Goal: Navigation & Orientation: Find specific page/section

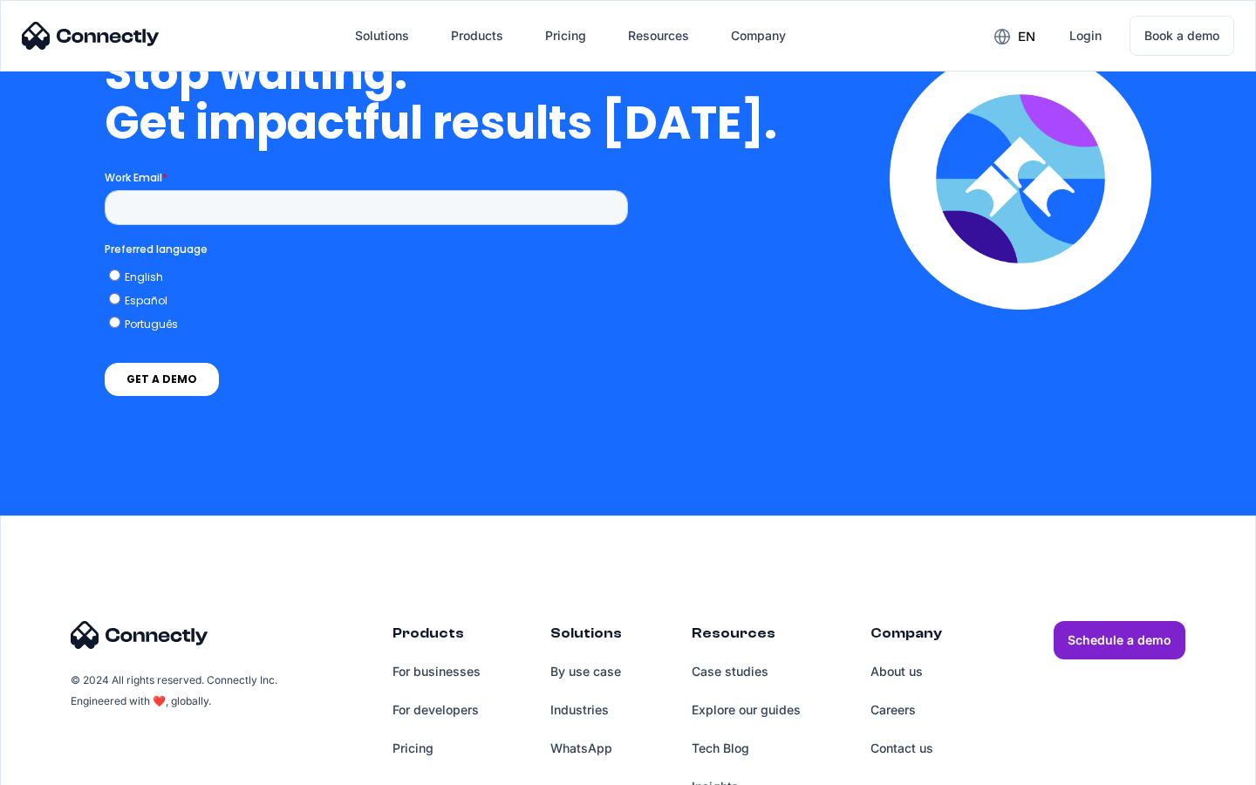
scroll to position [5073, 0]
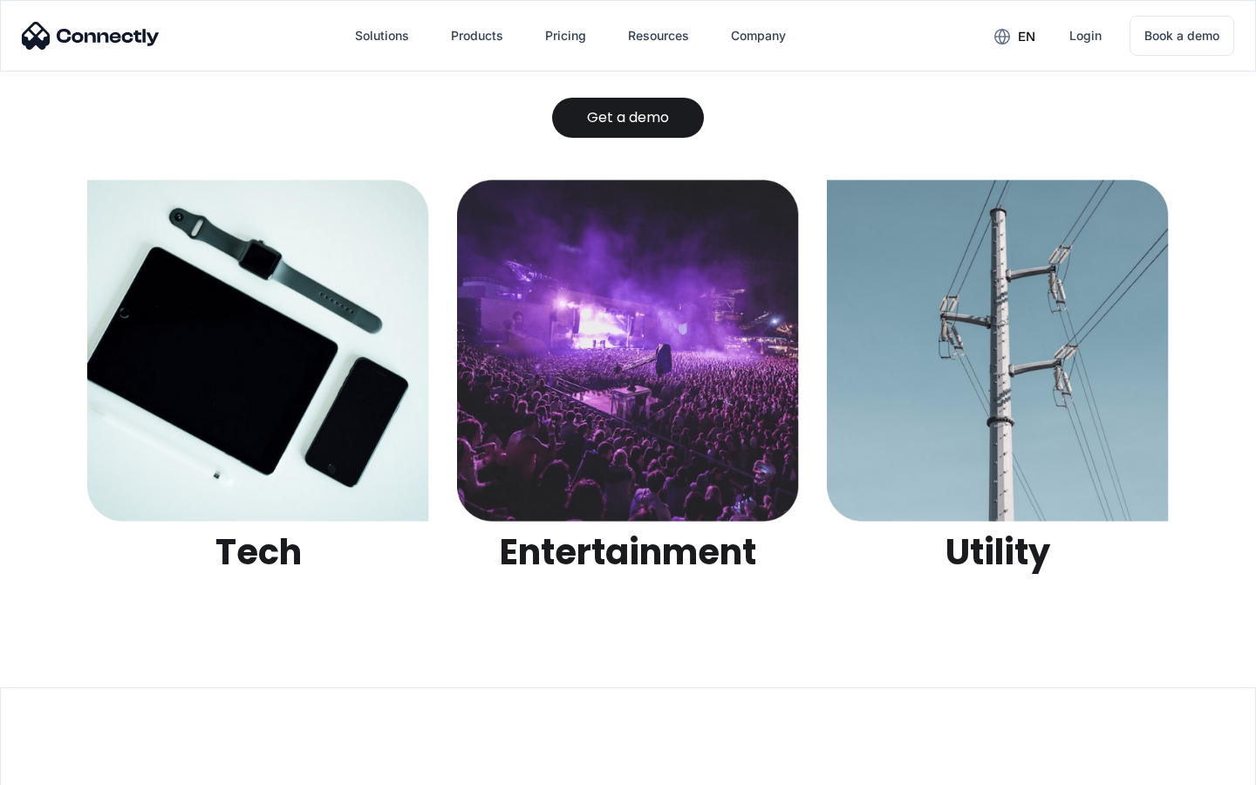
scroll to position [5504, 0]
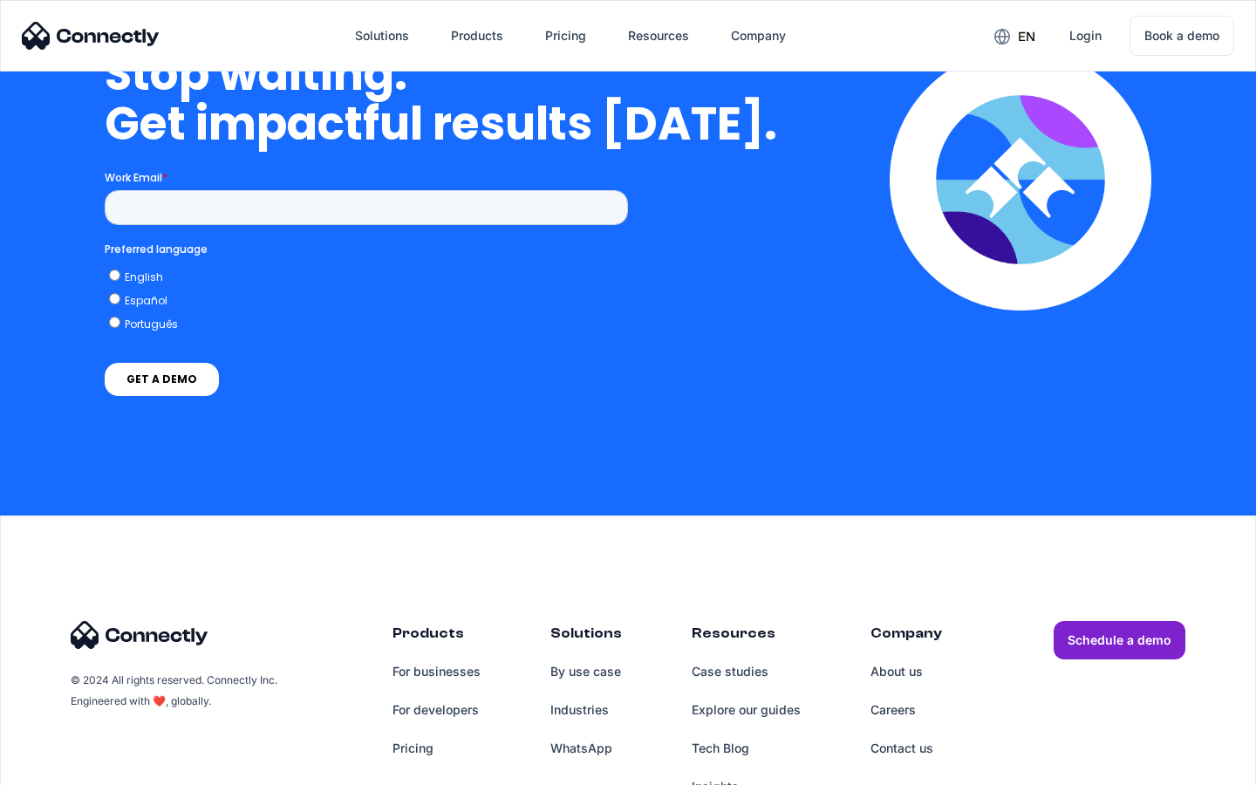
scroll to position [4427, 0]
